Goal: Use online tool/utility: Utilize a website feature to perform a specific function

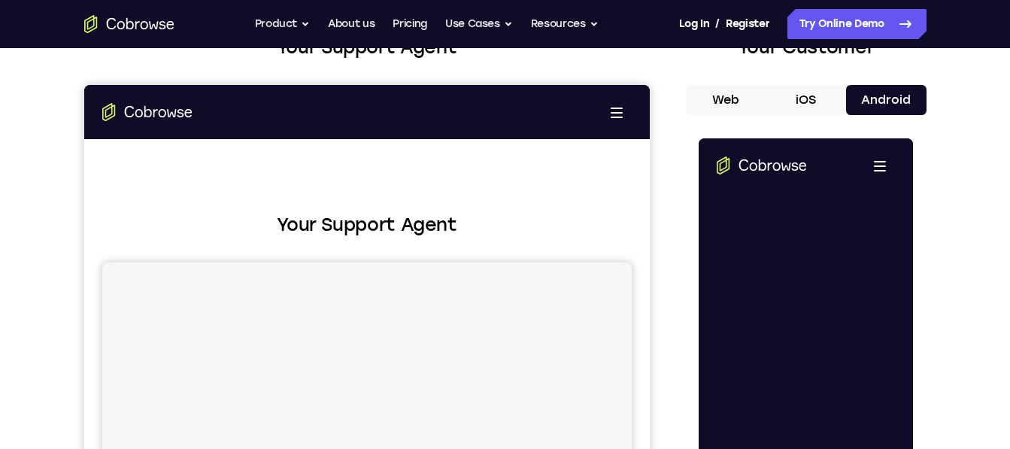
scroll to position [110, 0]
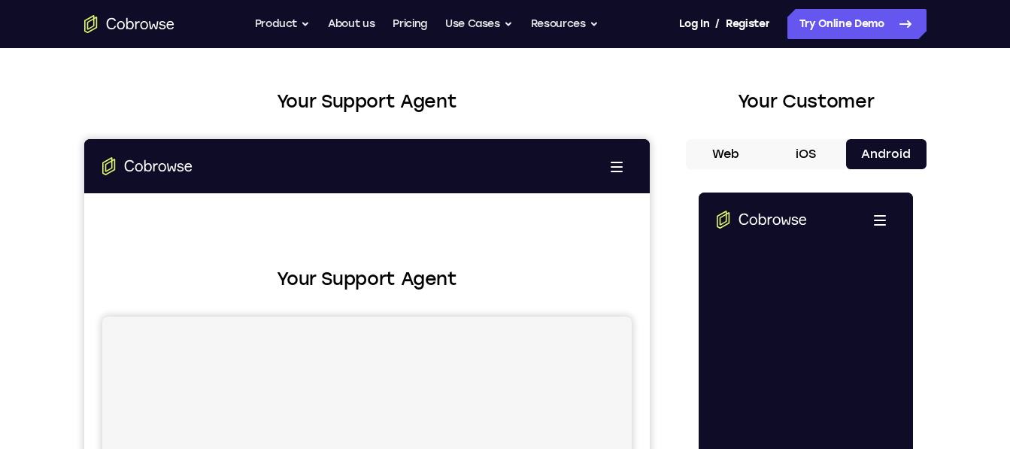
scroll to position [0, 0]
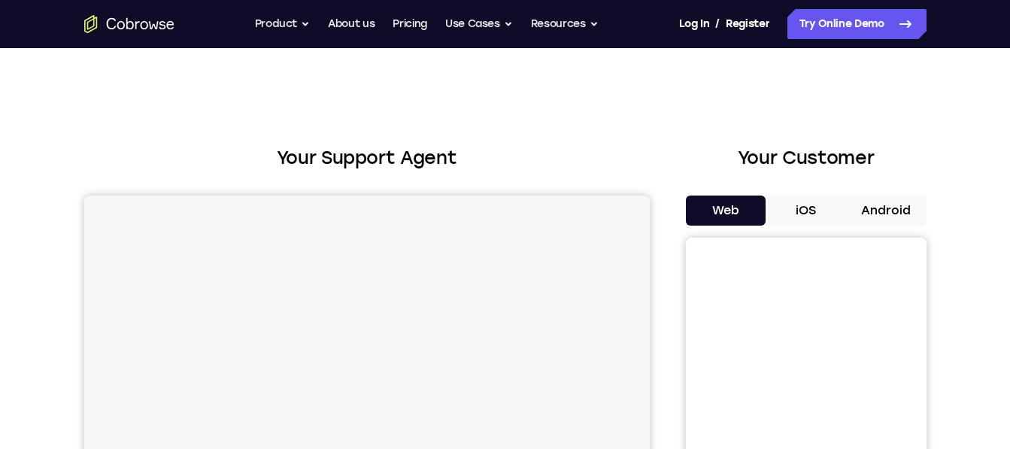
click at [890, 223] on button "Android" at bounding box center [886, 211] width 80 height 30
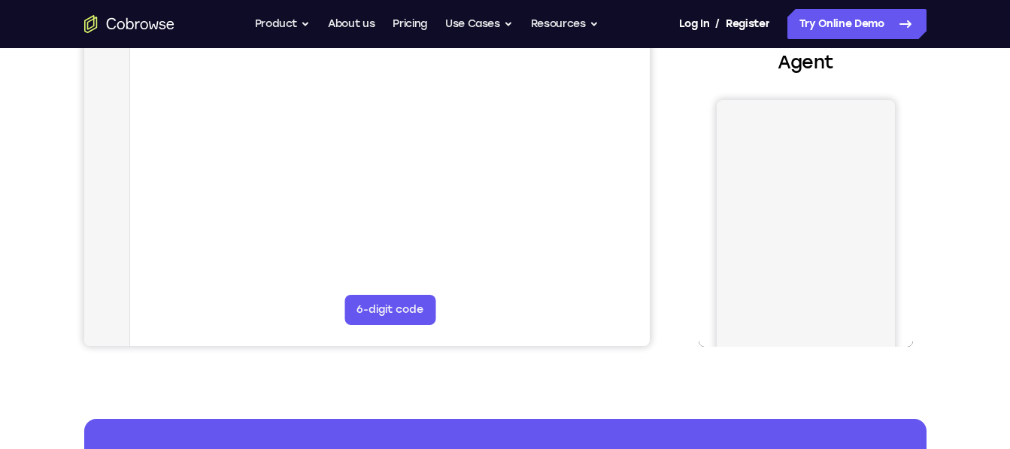
scroll to position [354, 0]
click at [412, 320] on button "6-digit code" at bounding box center [389, 309] width 91 height 30
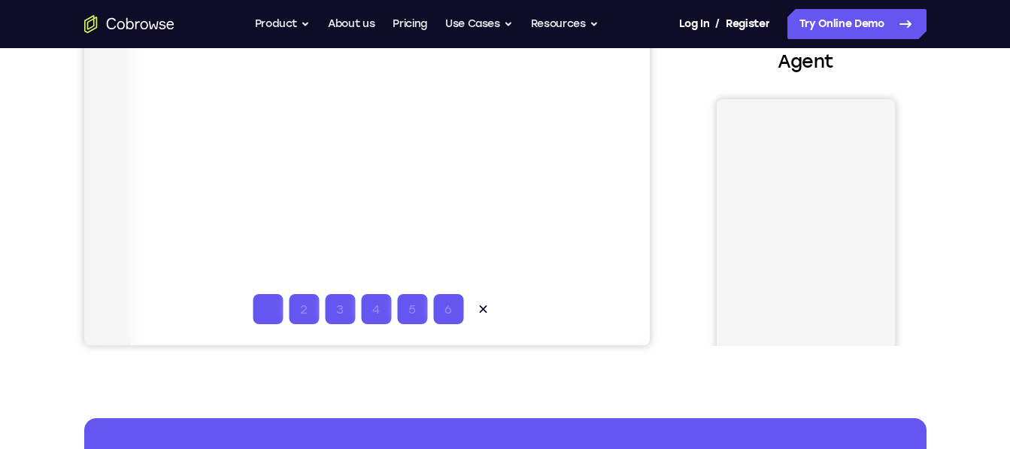
type input "1"
type input "2"
type input "3"
type input "4"
type input "5"
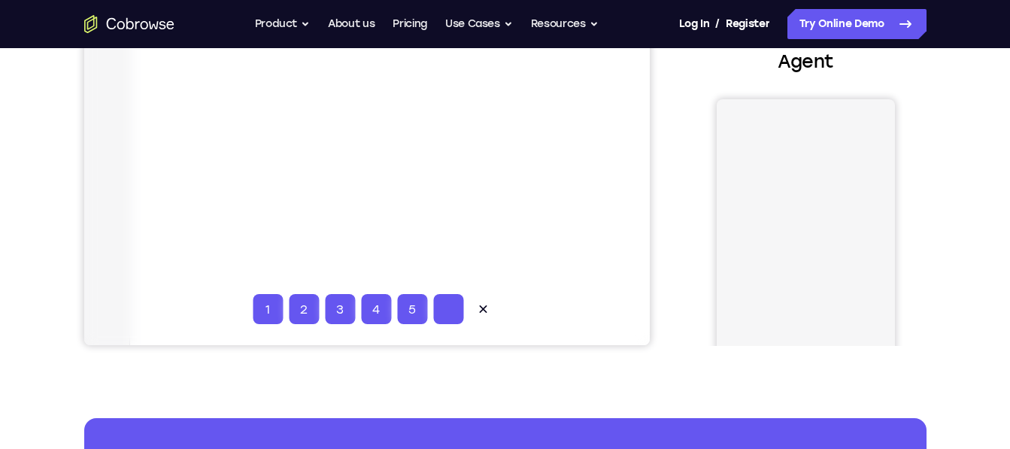
type input "6"
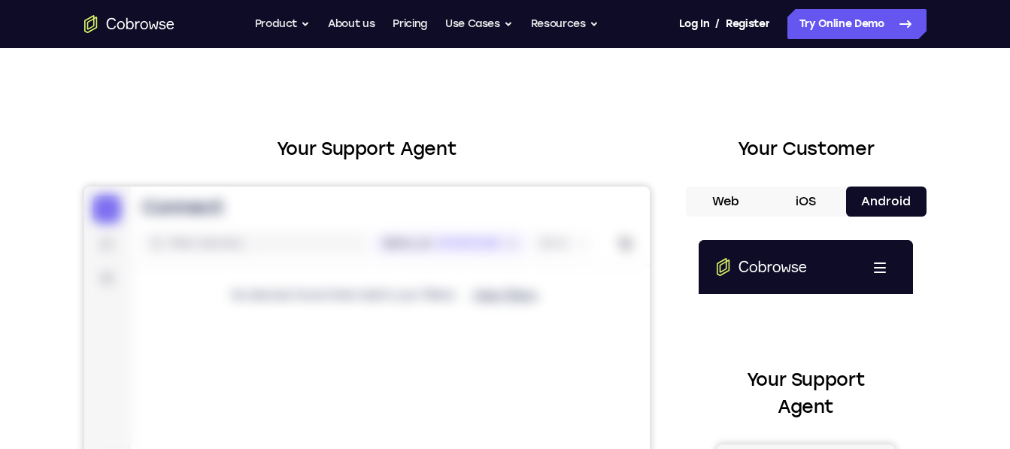
scroll to position [8, 0]
